Goal: Task Accomplishment & Management: Use online tool/utility

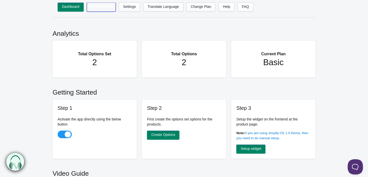
click at [100, 8] on link "Options Sets" at bounding box center [101, 7] width 29 height 9
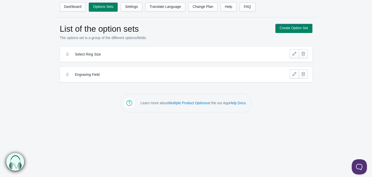
click at [194, 55] on label "Select Ring Size" at bounding box center [167, 54] width 185 height 5
click at [292, 53] on link at bounding box center [294, 53] width 9 height 9
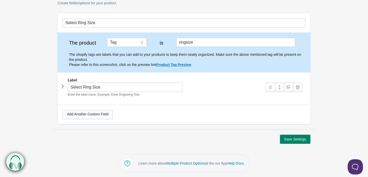
click at [60, 86] on div "Label Select Ring Size Enter the label name. Example: Enter Engraving Text 3" at bounding box center [184, 87] width 253 height 28
click at [63, 87] on icon at bounding box center [63, 87] width 0 height 8
